Goal: Information Seeking & Learning: Find specific fact

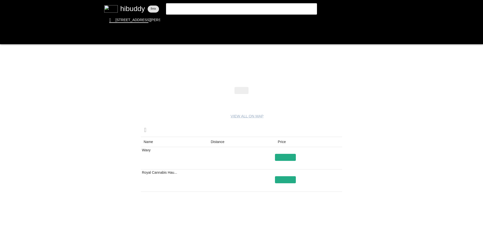
click at [231, 10] on flt-glass-pane at bounding box center [241, 114] width 483 height 229
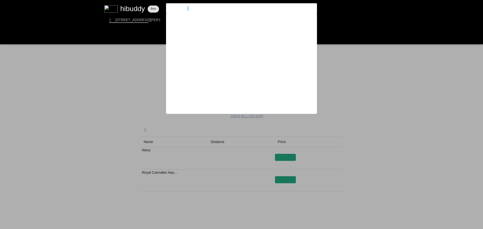
click at [231, 10] on input "[GEOGRAPHIC_DATA]" at bounding box center [237, 8] width 138 height 5
drag, startPoint x: 231, startPoint y: 10, endPoint x: 123, endPoint y: 2, distance: 108.3
click at [123, 2] on flt-glass-pane at bounding box center [241, 114] width 483 height 229
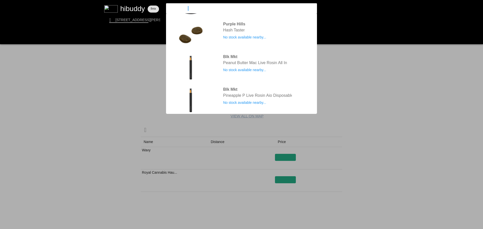
click at [207, 9] on input "cured hash" at bounding box center [237, 8] width 138 height 5
drag, startPoint x: 193, startPoint y: 9, endPoint x: 149, endPoint y: 10, distance: 43.8
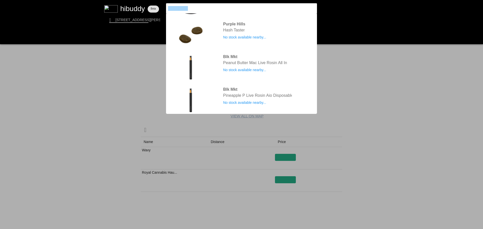
click at [149, 10] on flt-glass-pane at bounding box center [241, 114] width 483 height 229
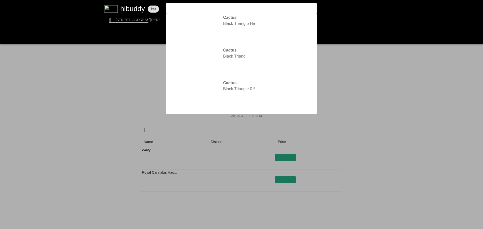
type input "cactus hash"
